Goal: Information Seeking & Learning: Learn about a topic

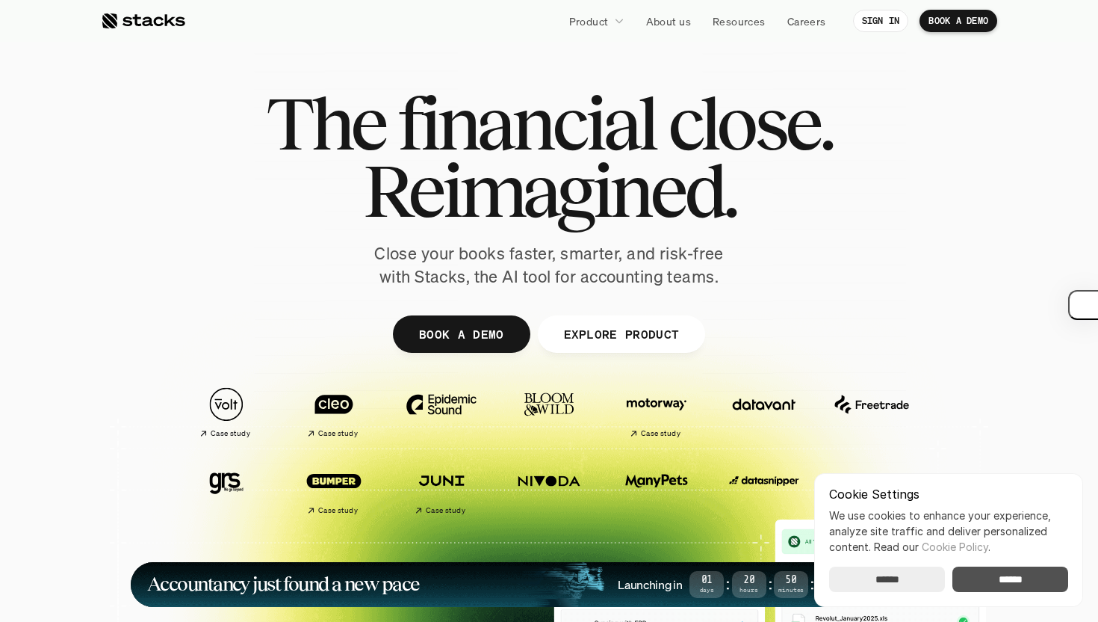
click at [1030, 587] on input "******" at bounding box center [1011, 578] width 116 height 25
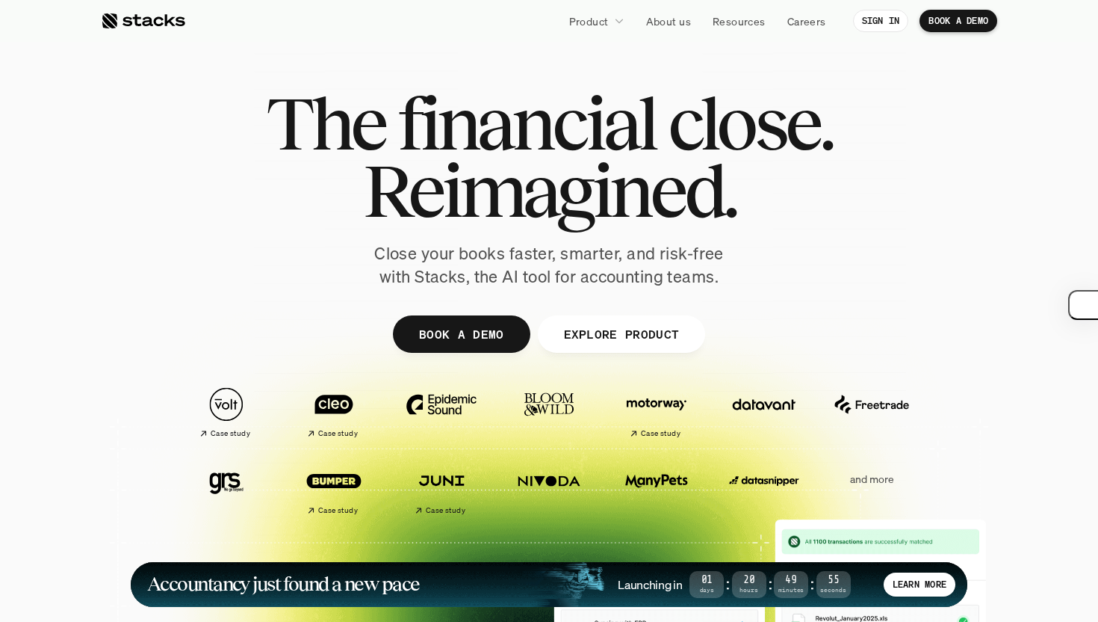
drag, startPoint x: 375, startPoint y: 260, endPoint x: 773, endPoint y: 283, distance: 398.9
click at [773, 283] on div "The financial close. Reimagined. Close your books faster, smarter, and risk-fre…" at bounding box center [549, 189] width 837 height 199
click at [1083, 303] on button "button" at bounding box center [1076, 305] width 45 height 30
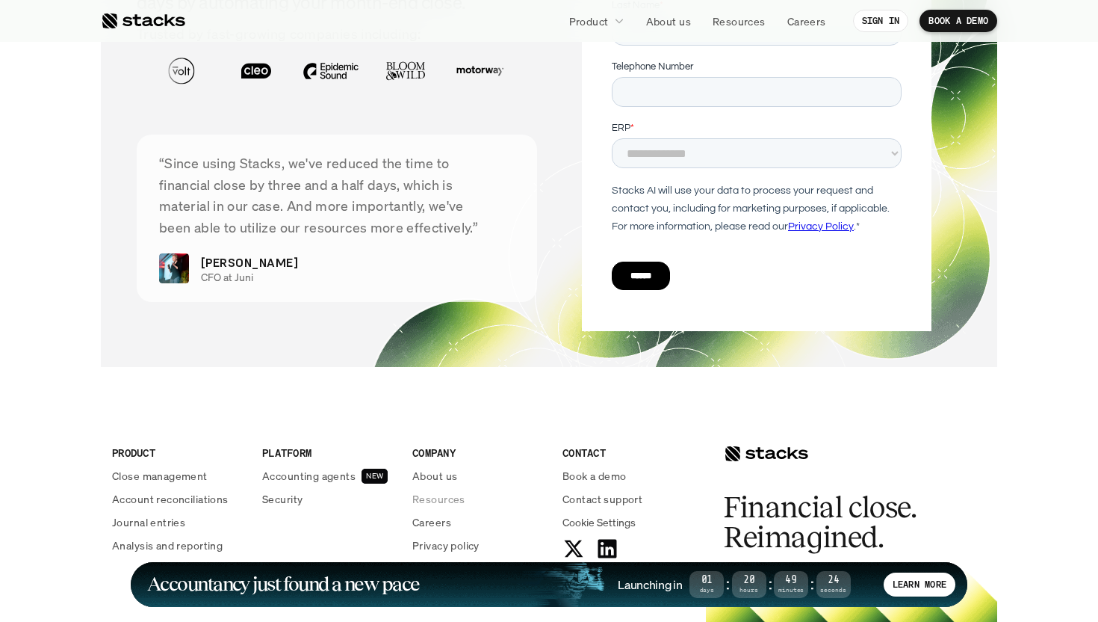
scroll to position [5120, 0]
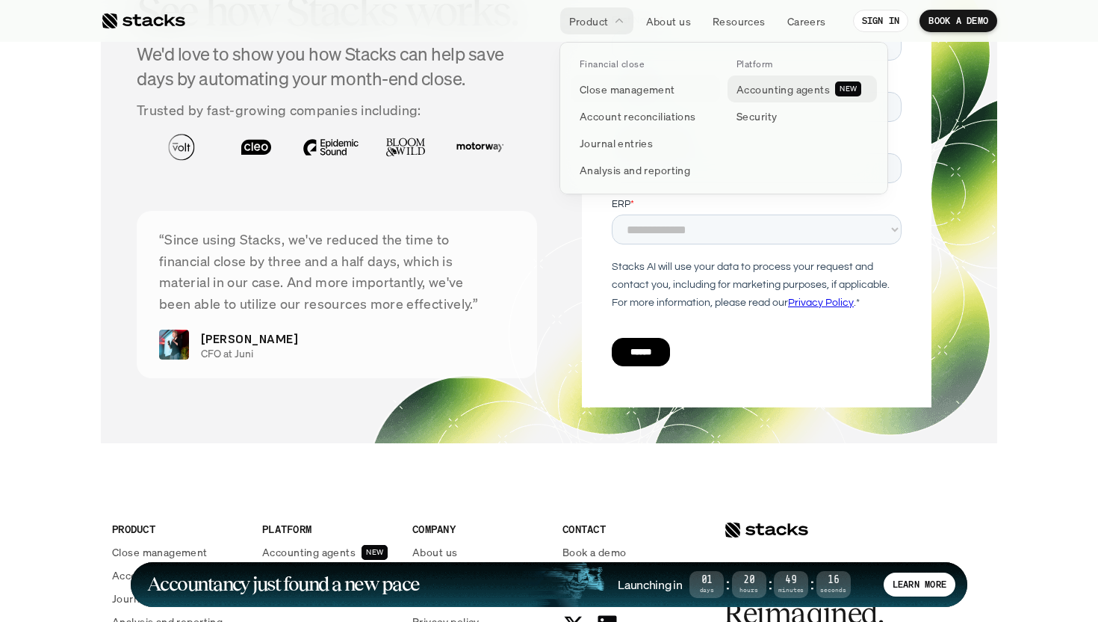
click at [775, 88] on p "Accounting agents" at bounding box center [783, 89] width 93 height 16
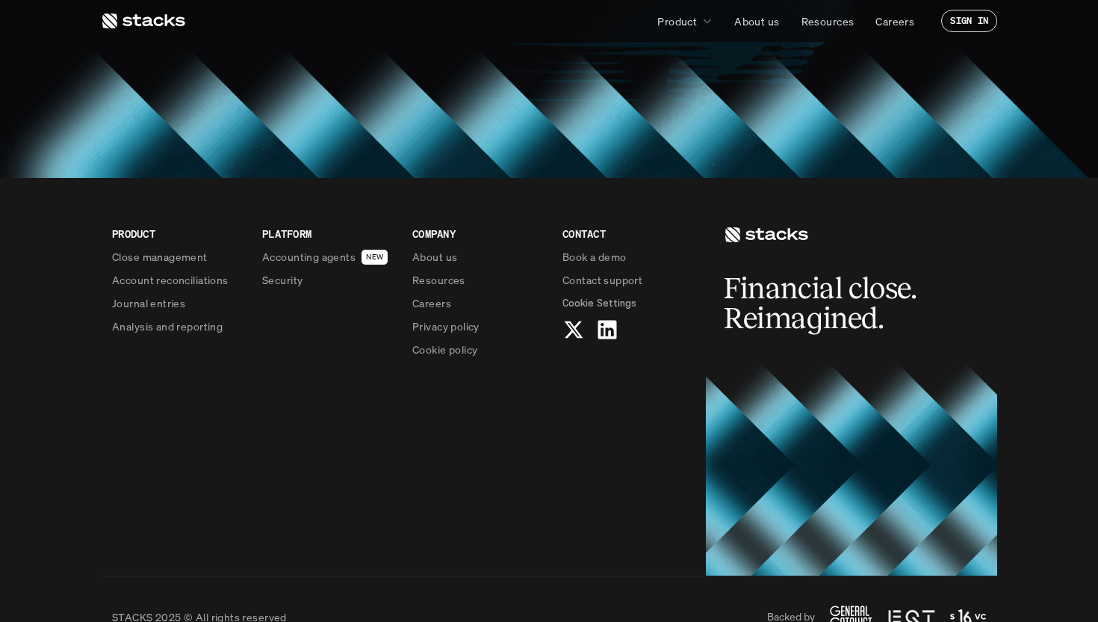
scroll to position [1281, 0]
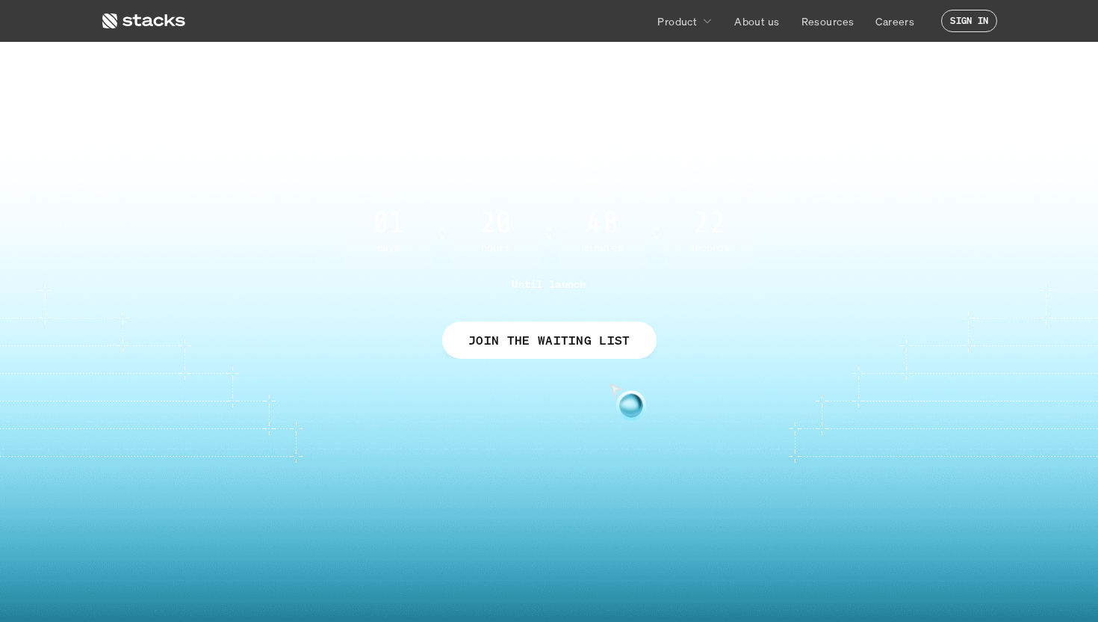
scroll to position [0, 0]
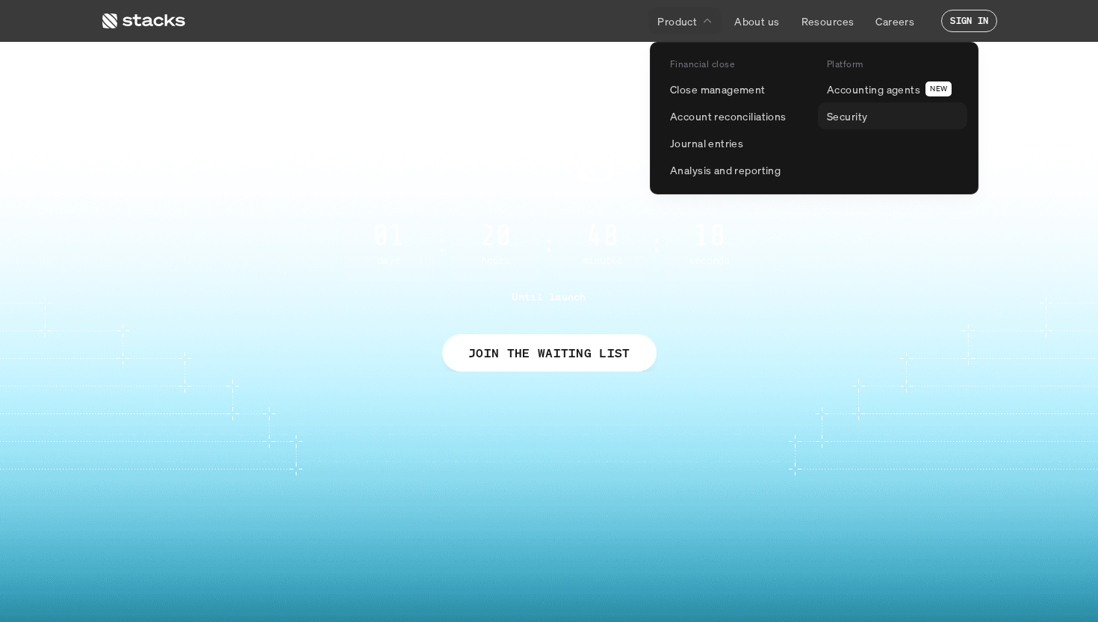
click at [877, 125] on link "Security" at bounding box center [892, 115] width 149 height 27
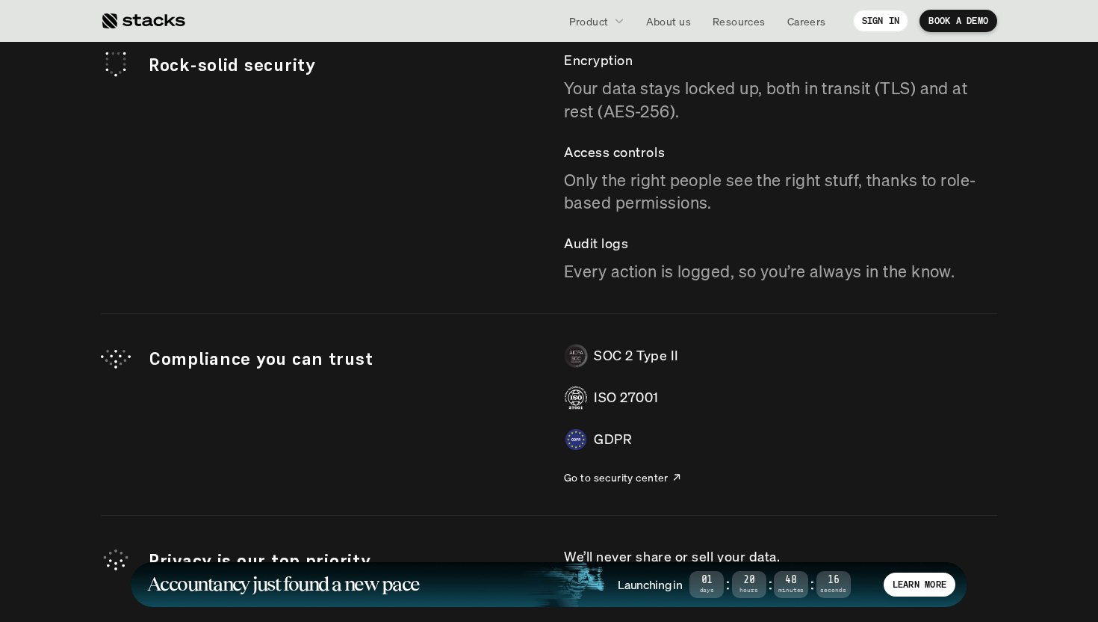
scroll to position [4453, 0]
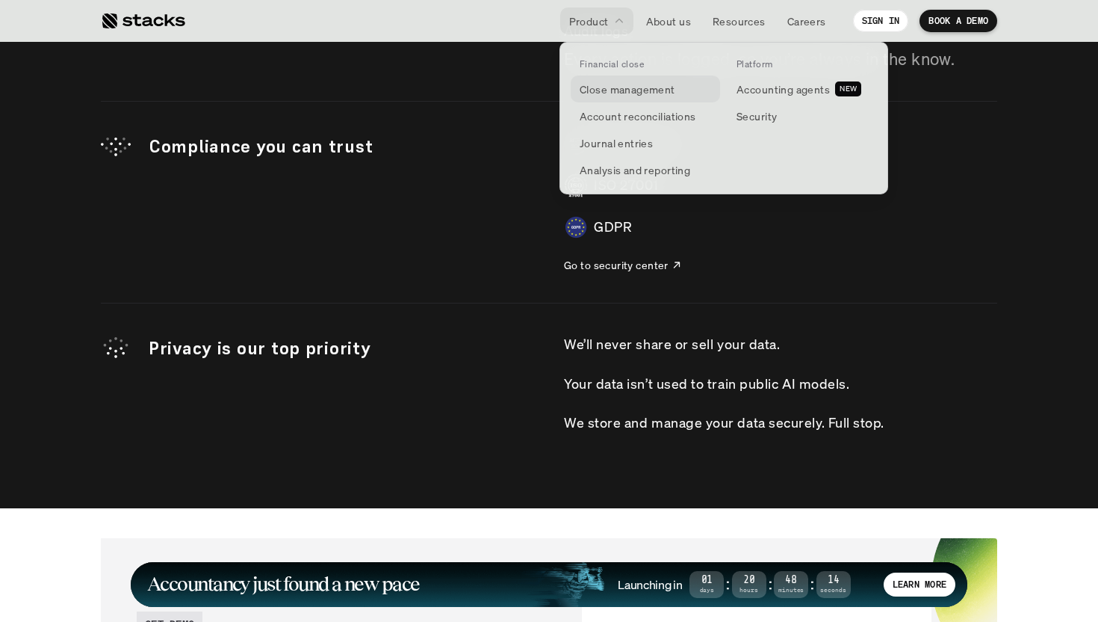
click at [610, 83] on p "Close management" at bounding box center [628, 89] width 96 height 16
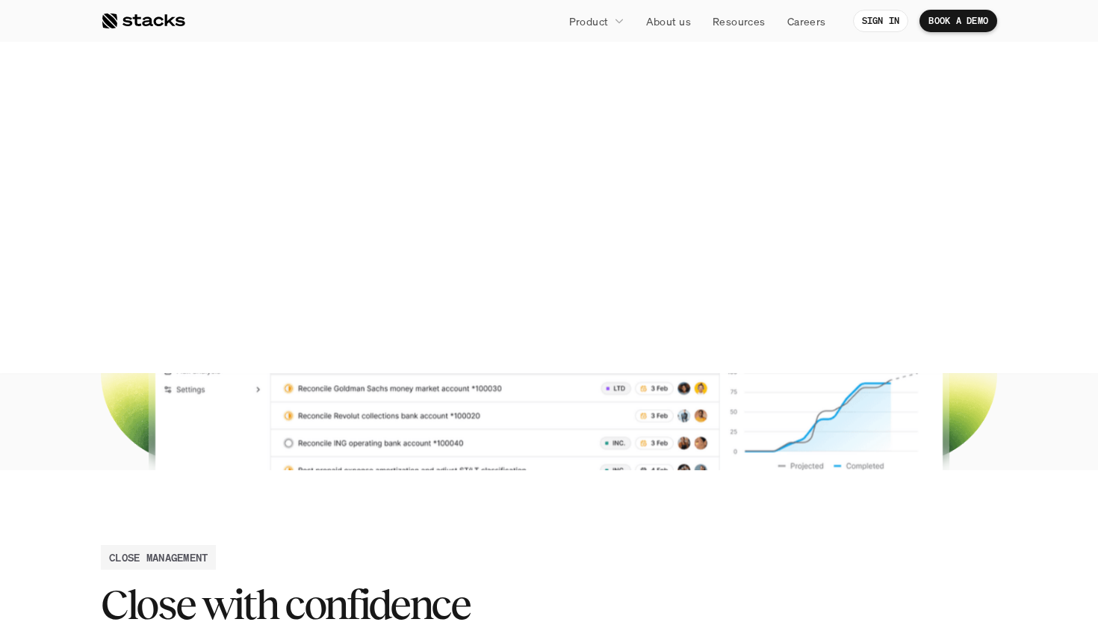
scroll to position [294, 0]
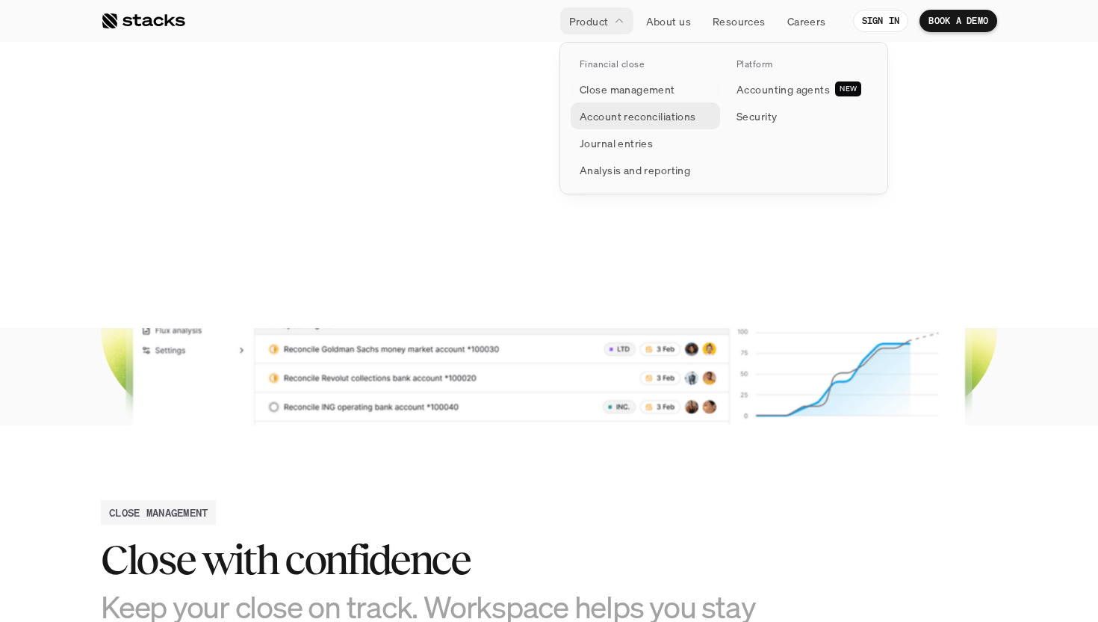
click at [616, 123] on p "Account reconciliations" at bounding box center [638, 116] width 117 height 16
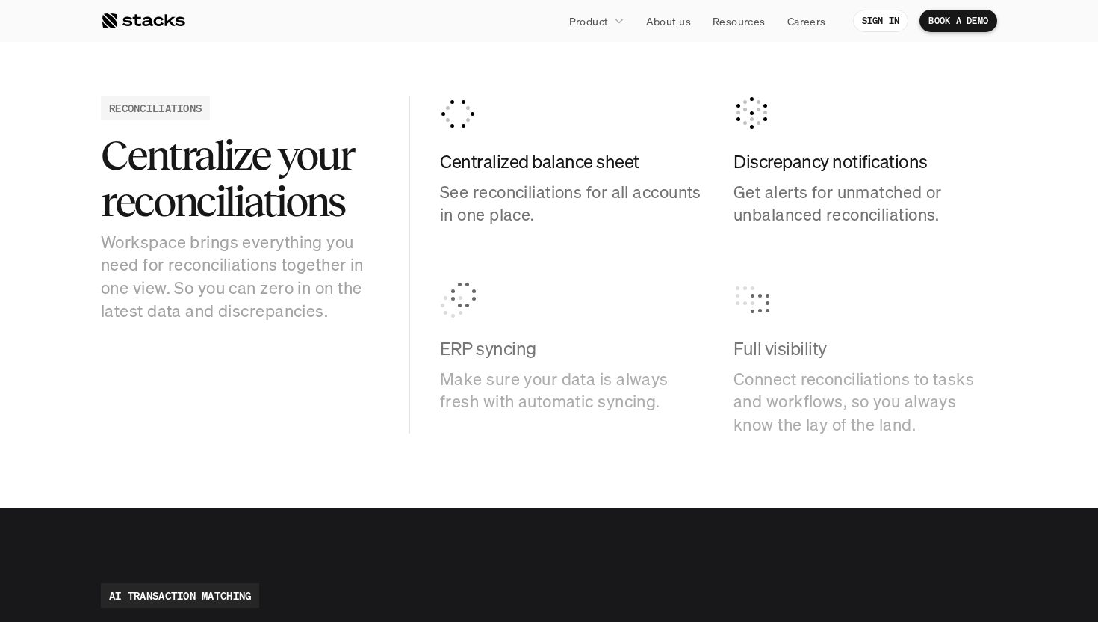
scroll to position [1364, 0]
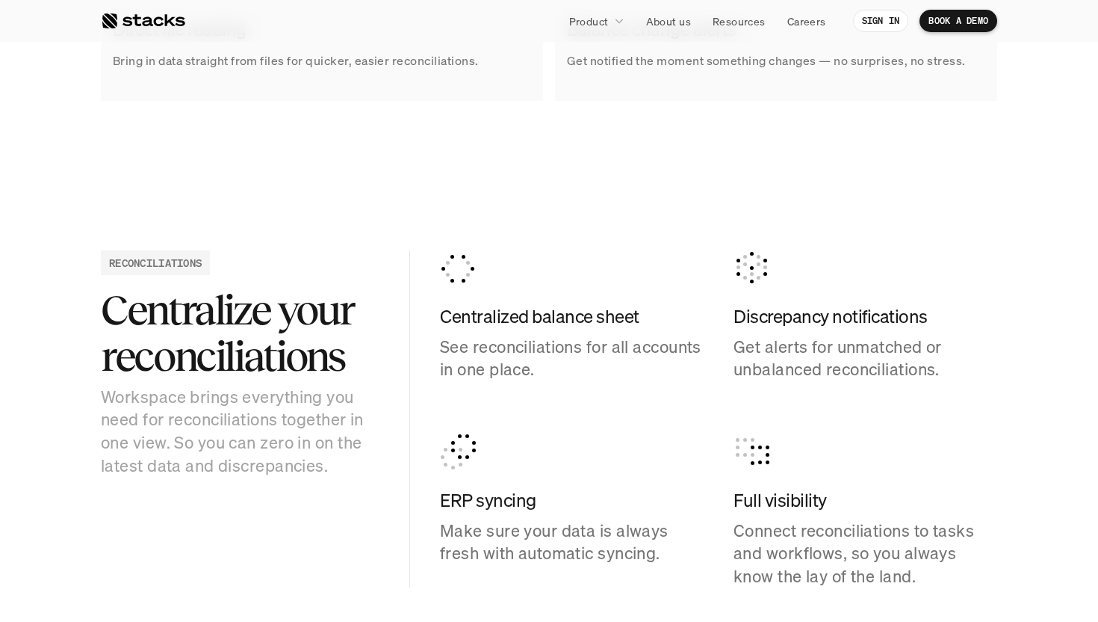
click at [684, 215] on section "RECONCILIATIONS Centralize your reconciliations Workspace brings everything you…" at bounding box center [549, 419] width 1098 height 487
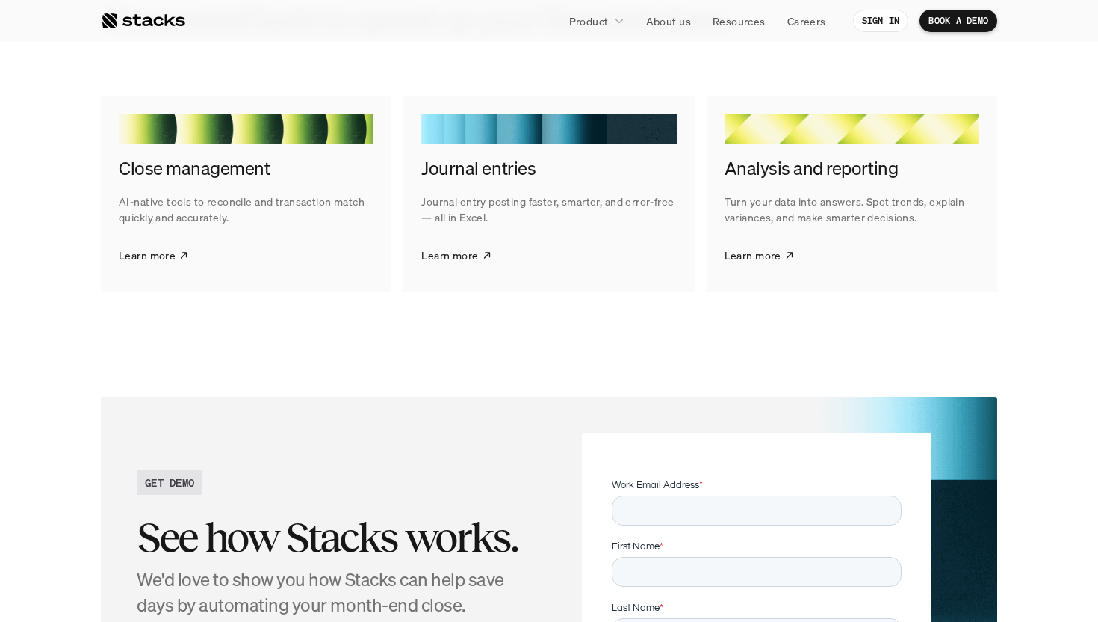
scroll to position [2881, 0]
